Goal: Answer question/provide support

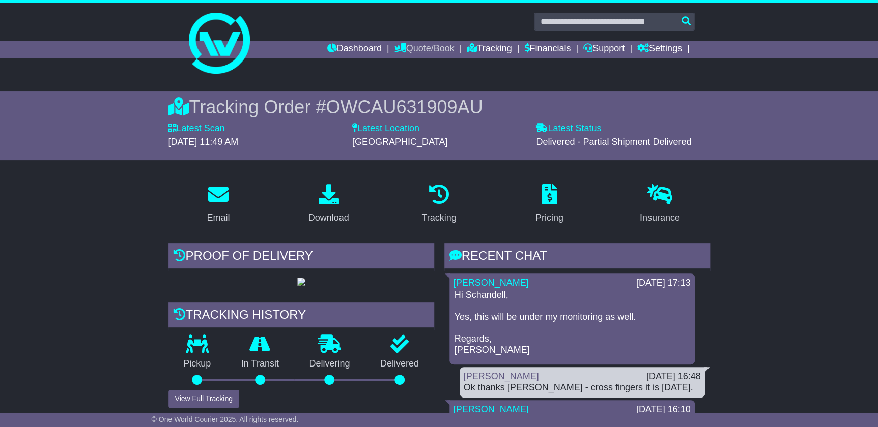
click at [417, 51] on link "Quote/Book" at bounding box center [424, 49] width 60 height 17
click at [417, 64] on link "Domestic" at bounding box center [434, 66] width 80 height 11
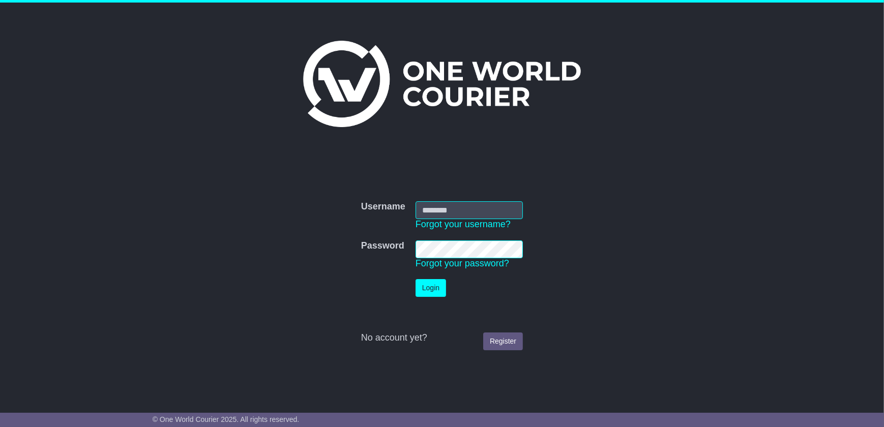
type input "**********"
click at [429, 293] on button "Login" at bounding box center [431, 288] width 31 height 18
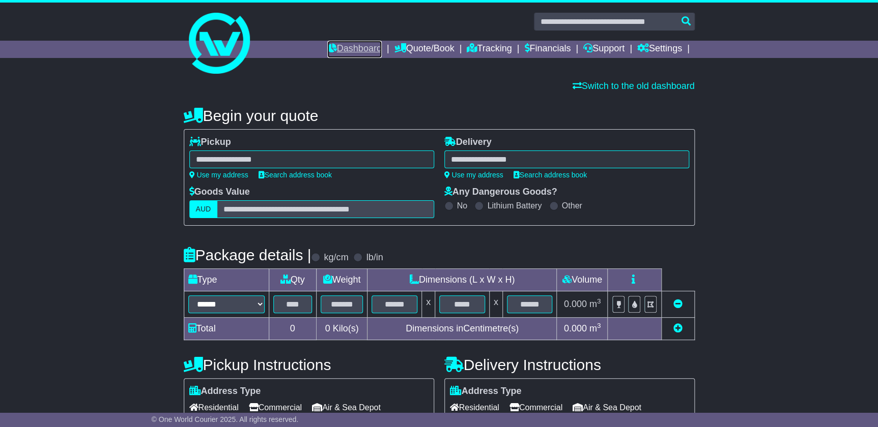
click at [354, 47] on link "Dashboard" at bounding box center [354, 49] width 54 height 17
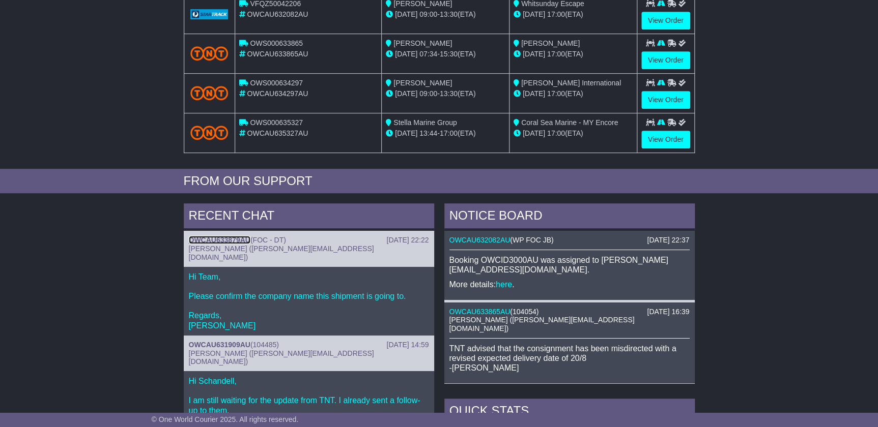
click at [211, 236] on link "OWCAU633879AU" at bounding box center [220, 240] width 62 height 8
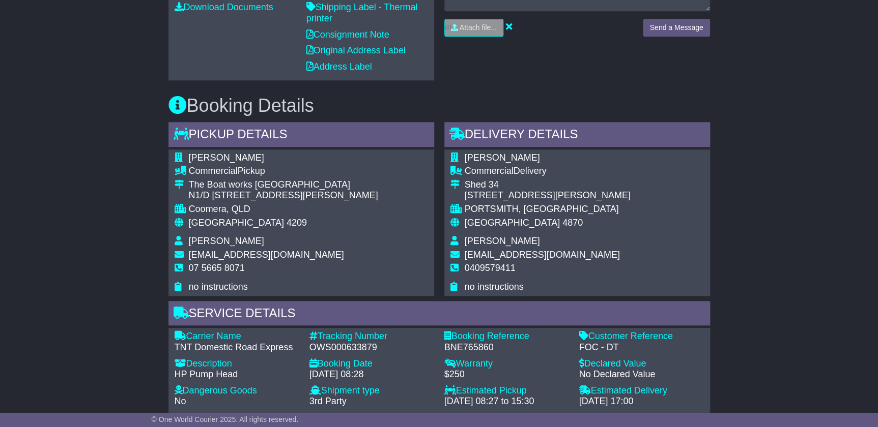
scroll to position [416, 0]
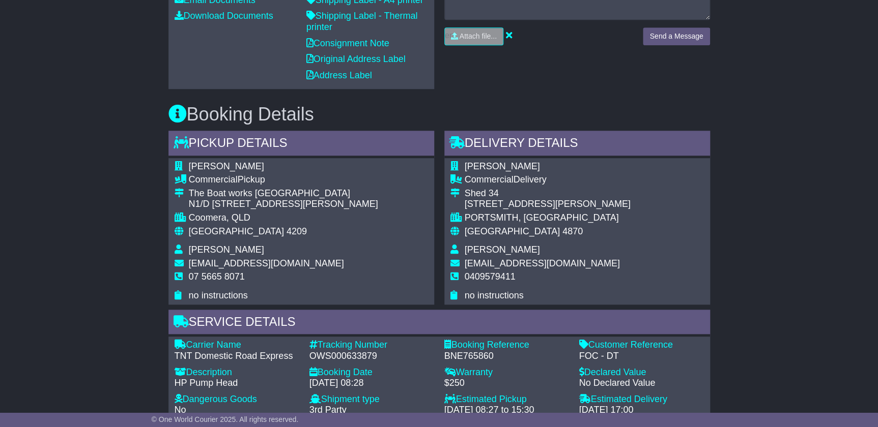
click at [538, 217] on div "PORTSMITH, [GEOGRAPHIC_DATA]" at bounding box center [548, 218] width 166 height 11
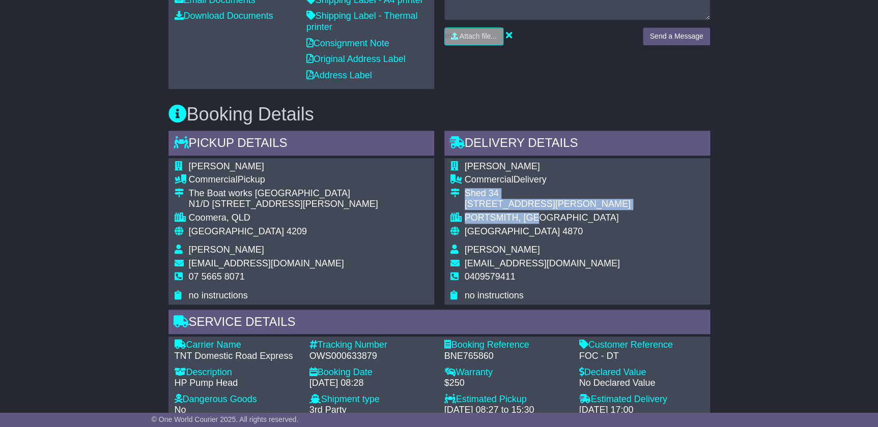
drag, startPoint x: 539, startPoint y: 214, endPoint x: 463, endPoint y: 192, distance: 79.5
click at [463, 192] on tbody "[PERSON_NAME] Commercial Delivery Shed 34 [STREET_ADDRESS][PERSON_NAME] [GEOGRA…" at bounding box center [540, 231] width 180 height 140
copy tbody "Shed [STREET_ADDRESS][PERSON_NAME]"
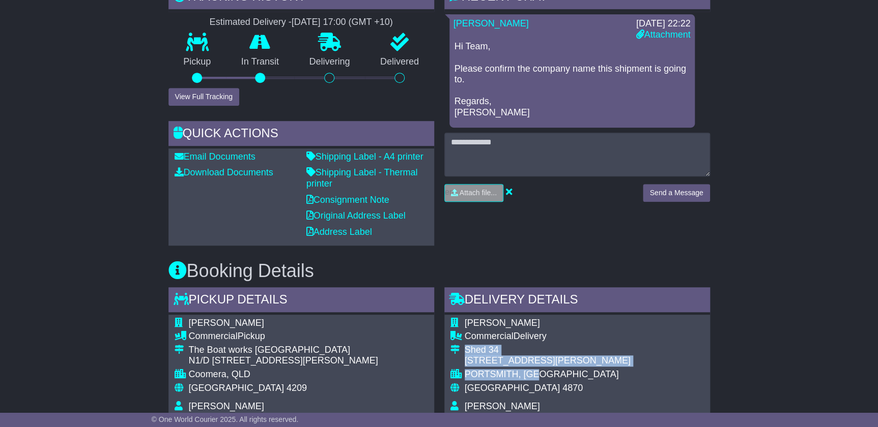
scroll to position [185, 0]
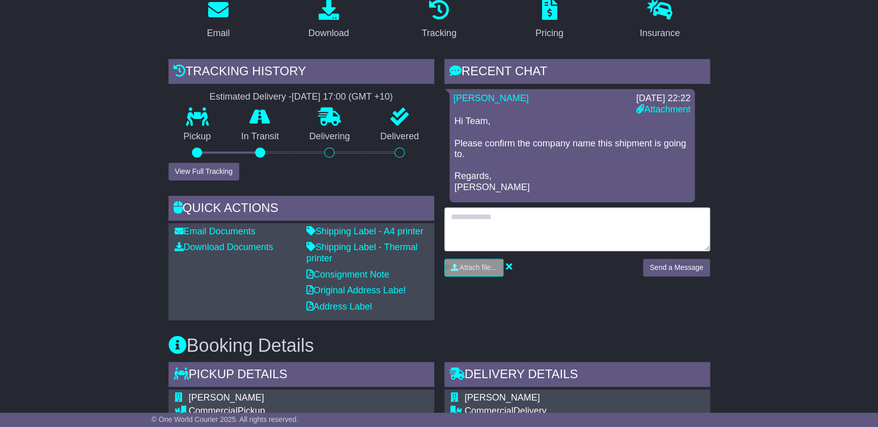
click at [584, 220] on textarea at bounding box center [577, 230] width 266 height 44
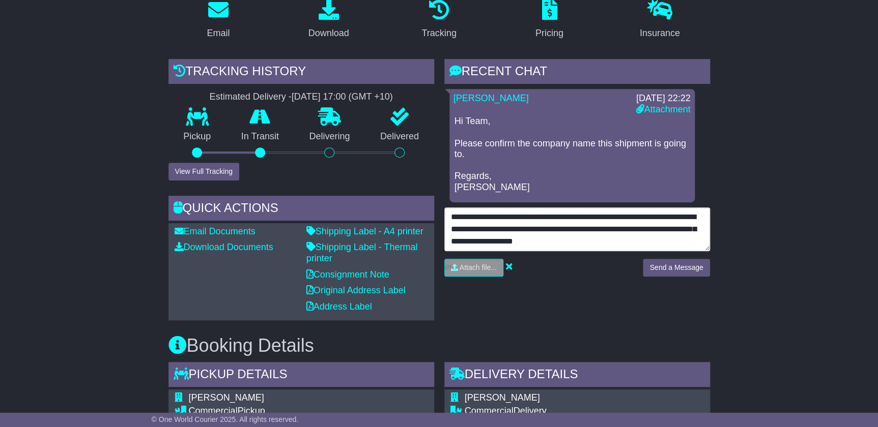
type textarea "**********"
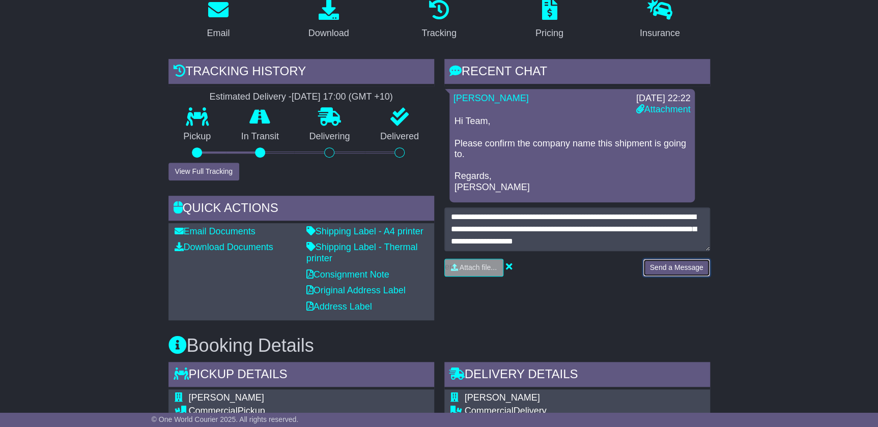
click at [681, 265] on button "Send a Message" at bounding box center [676, 268] width 67 height 18
